Goal: Complete application form: Complete application form

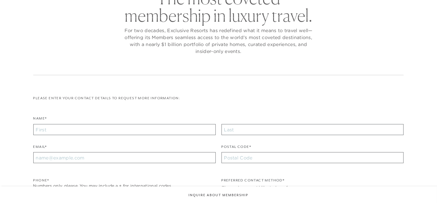
checkbox input "false"
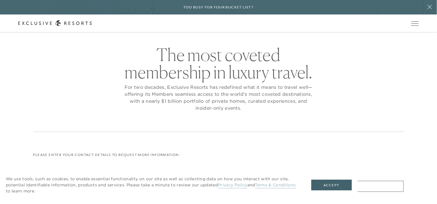
scroll to position [29, 0]
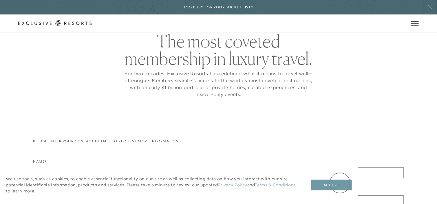
click at [340, 183] on button "Accept" at bounding box center [332, 185] width 41 height 11
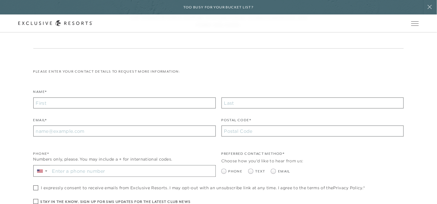
scroll to position [116, 0]
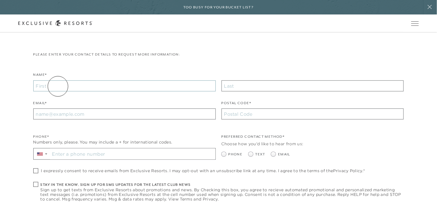
click at [58, 86] on input "Name*" at bounding box center [124, 86] width 183 height 11
type input "[PERSON_NAME]"
type input "[EMAIL_ADDRESS][DOMAIN_NAME]"
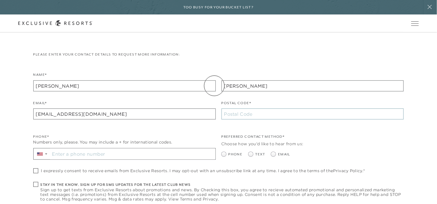
type input "33616"
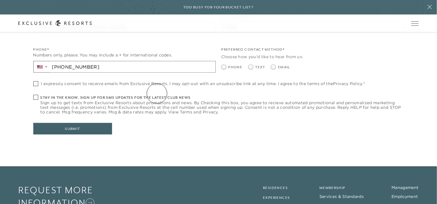
scroll to position [232, 0]
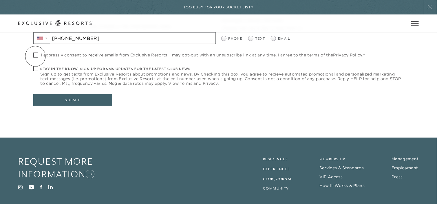
type input "[PHONE_NUMBER]"
click at [35, 56] on span at bounding box center [35, 55] width 5 height 5
checkbox input "true"
click at [36, 68] on span at bounding box center [35, 68] width 5 height 5
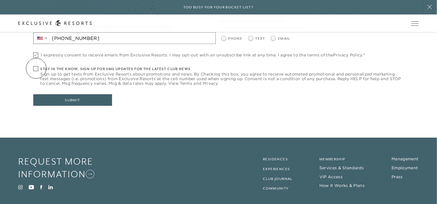
checkbox input "true"
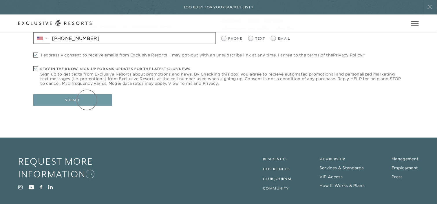
click at [87, 100] on button "Submit" at bounding box center [72, 100] width 79 height 12
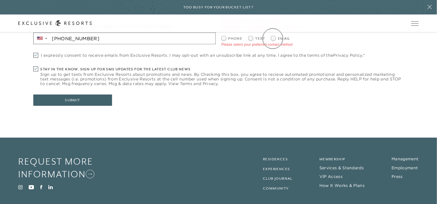
click at [273, 32] on header "Skip to main content Too busy for your bucket list? Not a bucket list. A bluepr…" at bounding box center [218, 16] width 437 height 32
click at [275, 32] on header "Skip to main content Too busy for your bucket list? Not a bucket list. A bluepr…" at bounding box center [218, 16] width 437 height 32
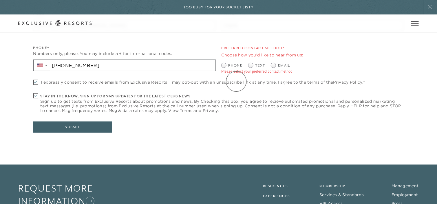
scroll to position [185, 0]
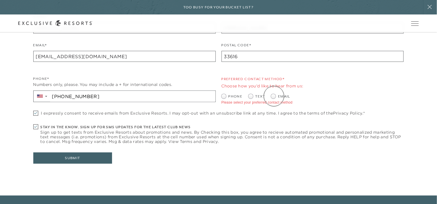
click at [274, 96] on span at bounding box center [273, 96] width 5 height 5
radio input "true"
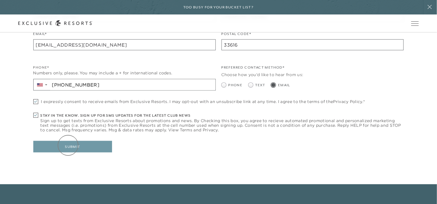
click at [68, 146] on button "Submit" at bounding box center [72, 147] width 79 height 12
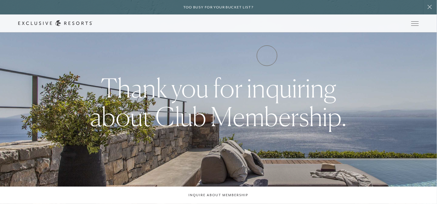
click at [0, 0] on link "Experience Collection" at bounding box center [0, 0] width 0 height 0
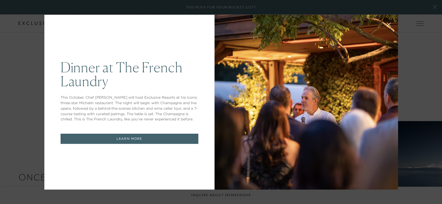
click at [135, 134] on link "LEARN MORE" at bounding box center [130, 139] width 138 height 10
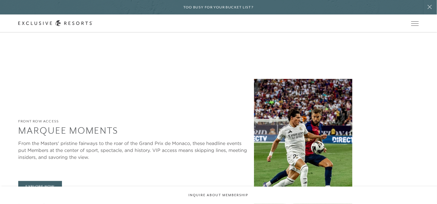
scroll to position [459, 0]
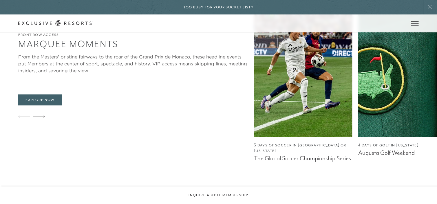
click at [359, 96] on img at bounding box center [408, 64] width 99 height 145
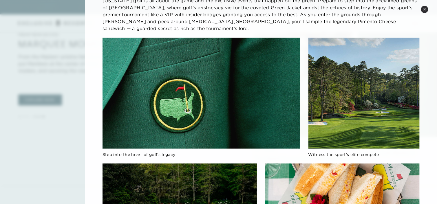
scroll to position [61, 0]
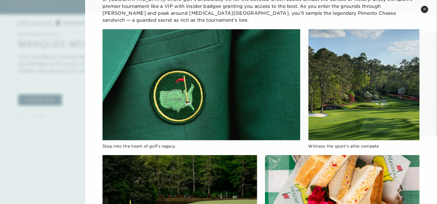
click at [176, 100] on img at bounding box center [202, 84] width 198 height 111
